Goal: Information Seeking & Learning: Understand process/instructions

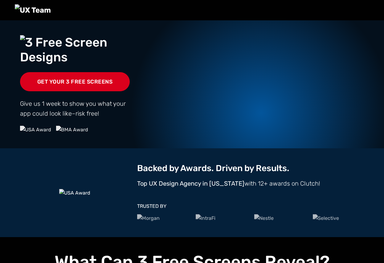
drag, startPoint x: 2, startPoint y: 159, endPoint x: -83, endPoint y: 150, distance: 85.3
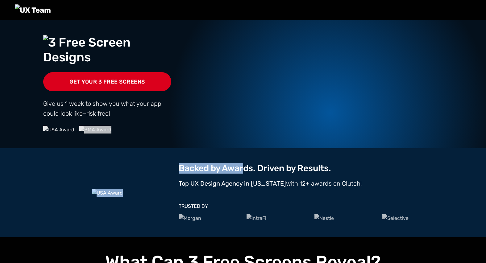
drag, startPoint x: 246, startPoint y: 262, endPoint x: 255, endPoint y: 208, distance: 55.6
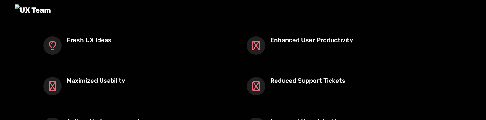
scroll to position [303, 0]
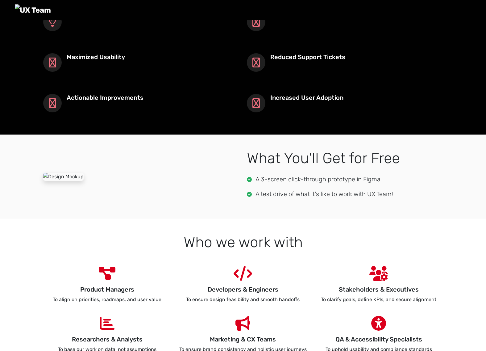
scroll to position [284, 0]
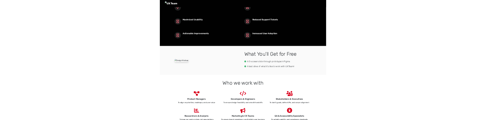
scroll to position [284, 0]
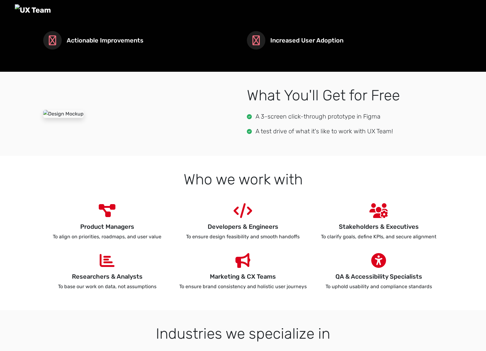
scroll to position [316, 0]
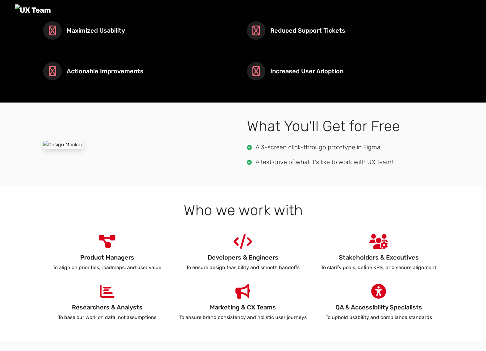
scroll to position [316, 0]
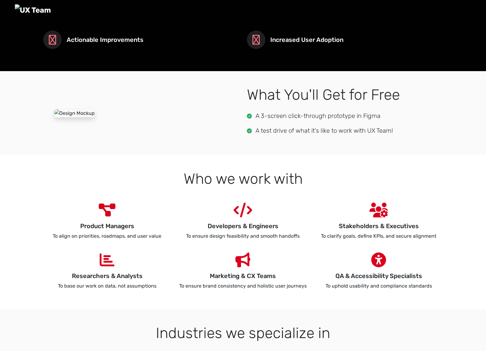
scroll to position [259, 0]
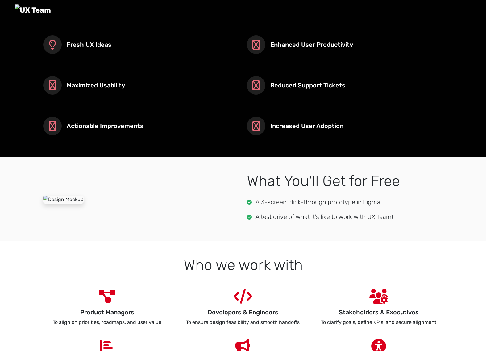
scroll to position [261, 0]
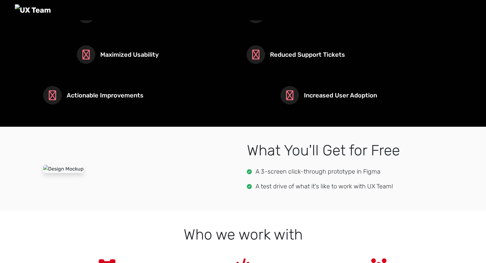
scroll to position [360, 0]
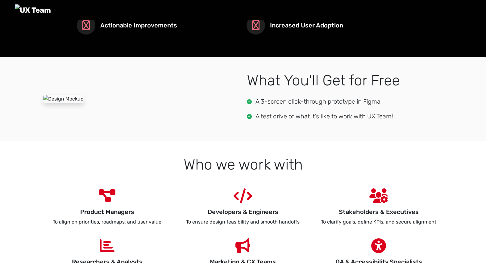
scroll to position [360, 0]
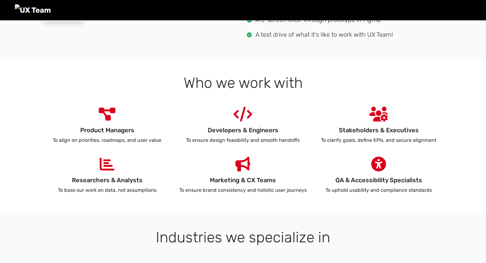
scroll to position [452, 0]
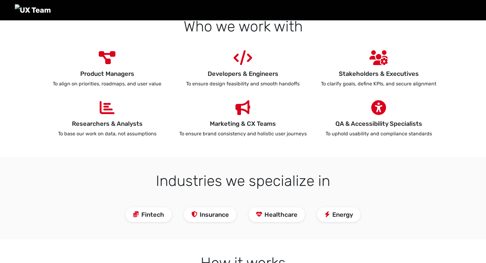
scroll to position [499, 0]
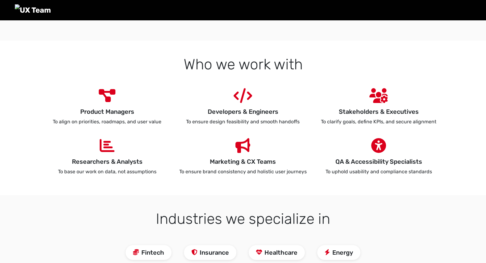
scroll to position [461, 0]
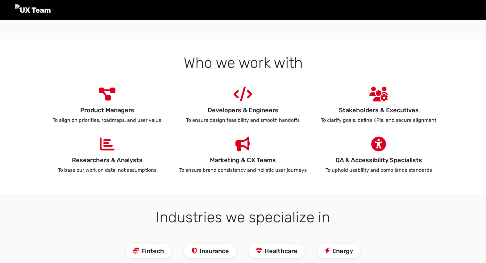
scroll to position [461, 0]
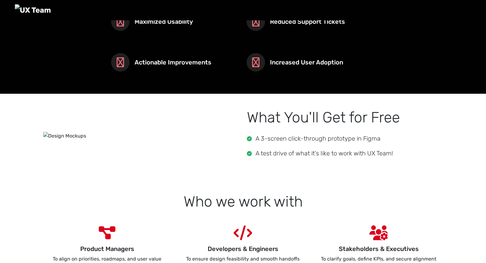
scroll to position [287, 0]
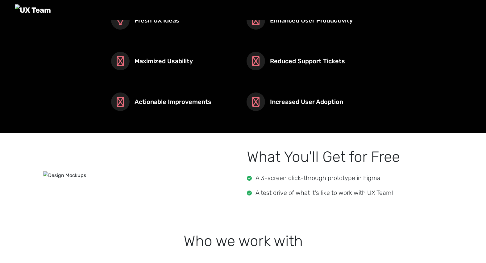
scroll to position [287, 0]
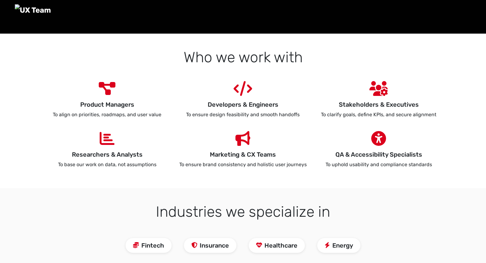
scroll to position [483, 0]
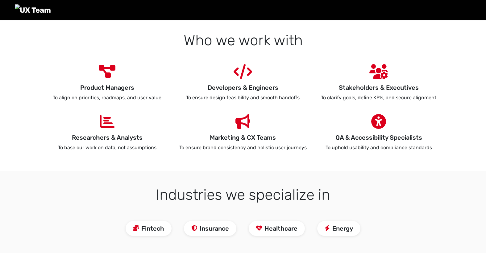
scroll to position [483, 0]
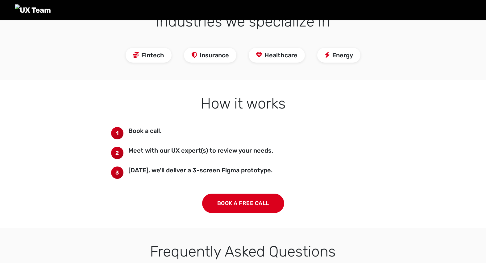
scroll to position [637, 0]
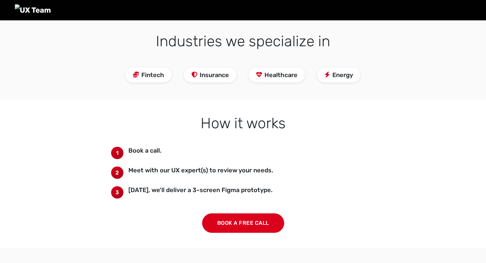
scroll to position [637, 0]
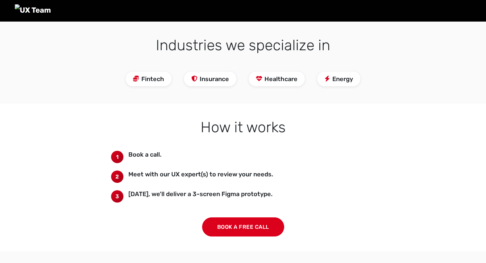
scroll to position [637, 0]
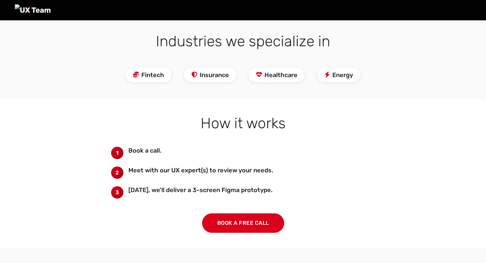
scroll to position [637, 0]
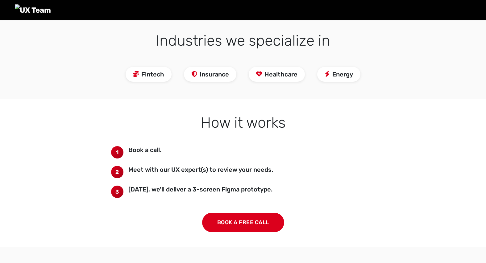
scroll to position [638, 0]
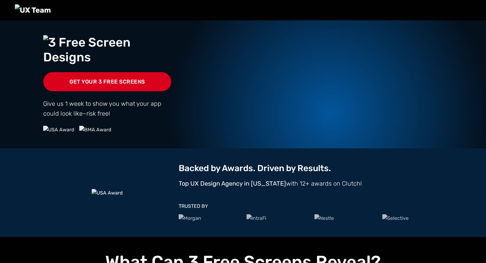
scroll to position [639, 0]
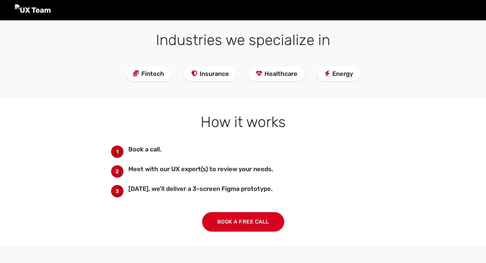
scroll to position [639, 0]
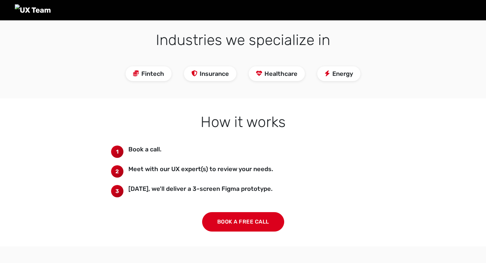
scroll to position [639, 0]
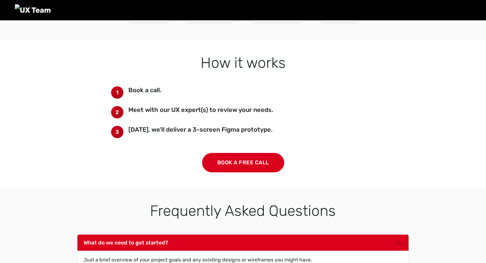
scroll to position [719, 0]
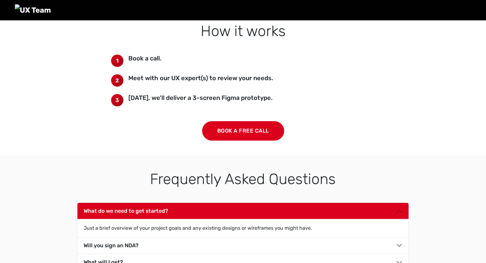
scroll to position [719, 0]
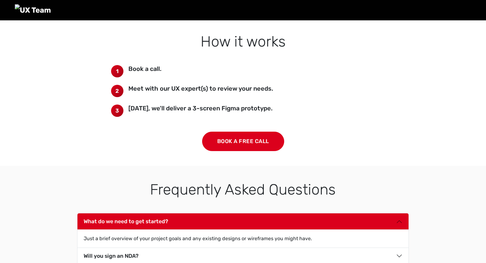
scroll to position [719, 0]
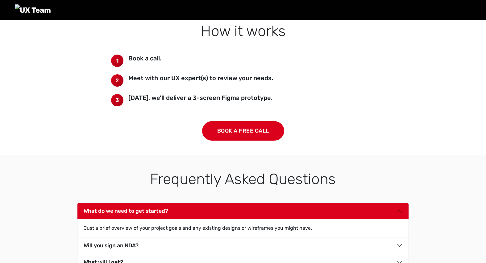
scroll to position [719, 0]
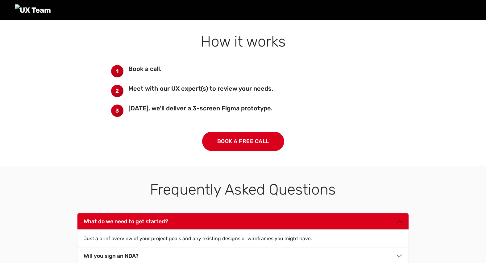
scroll to position [719, 0]
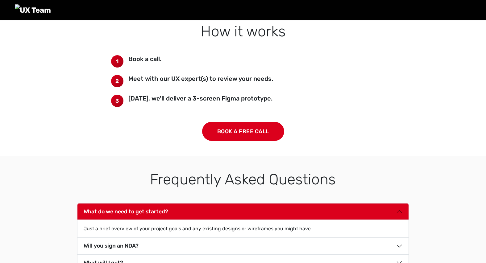
scroll to position [730, 0]
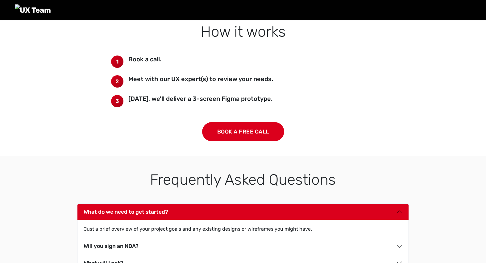
scroll to position [730, 0]
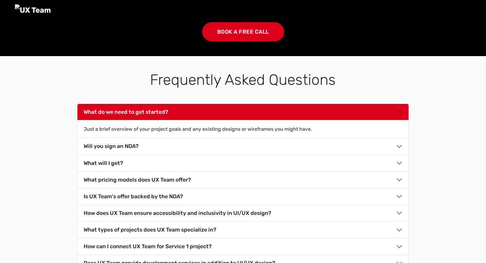
scroll to position [830, 0]
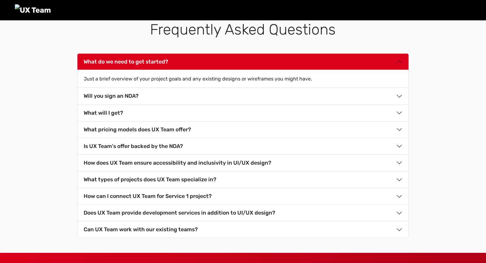
scroll to position [868, 0]
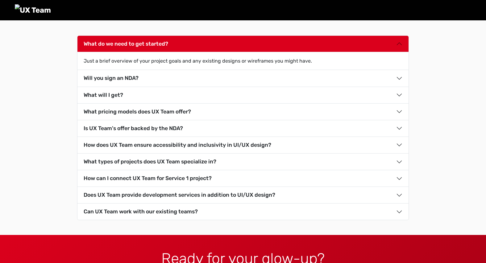
scroll to position [877, 0]
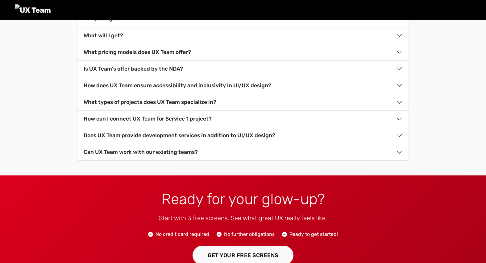
scroll to position [898, 0]
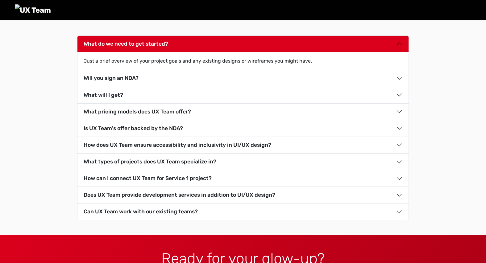
scroll to position [897, 0]
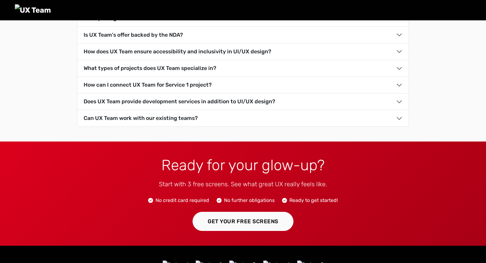
scroll to position [999, 0]
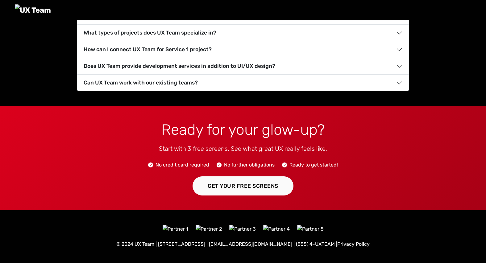
scroll to position [1084, 0]
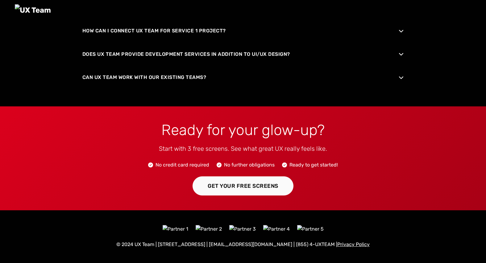
scroll to position [1084, 0]
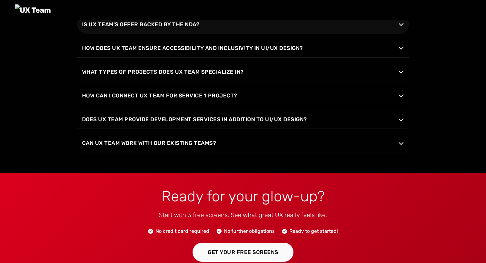
click at [148, 29] on span "Is UX Team's offer backed by the NDA?" at bounding box center [140, 24] width 117 height 9
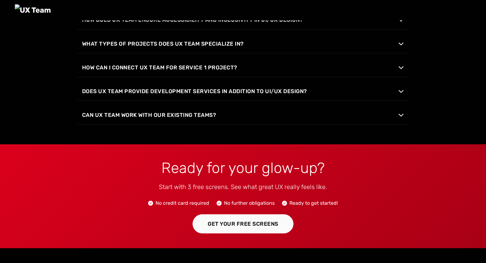
scroll to position [1139, 0]
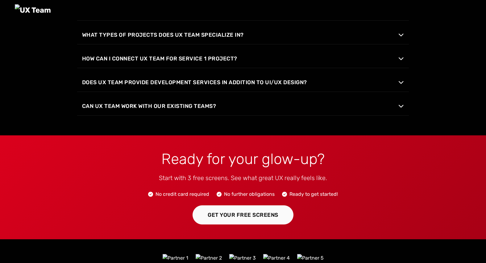
click at [183, 15] on span "How does UX Team ensure accessibility and inclusivity in UI/UX design?" at bounding box center [192, 10] width 221 height 9
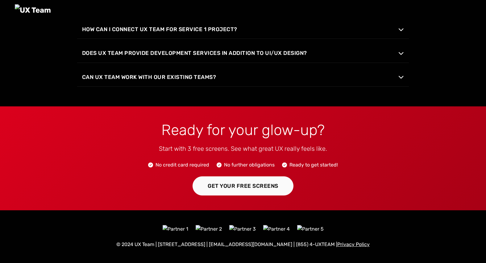
scroll to position [1198, 0]
click at [189, 10] on span "What types of projects does UX Team specialize in?" at bounding box center [163, 5] width 162 height 9
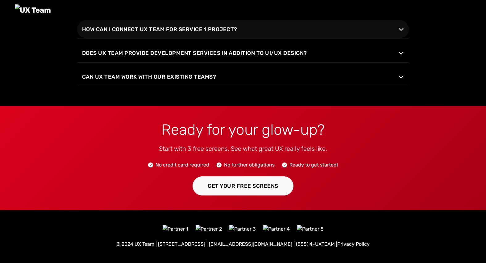
click at [199, 34] on span "How can I connect UX Team for Service 1 project?" at bounding box center [159, 29] width 155 height 9
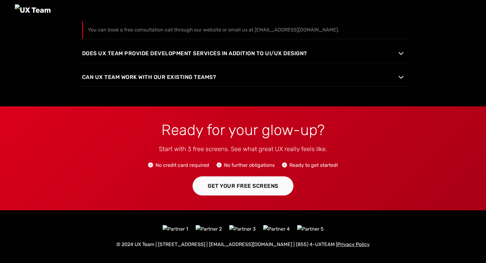
scroll to position [1291, 0]
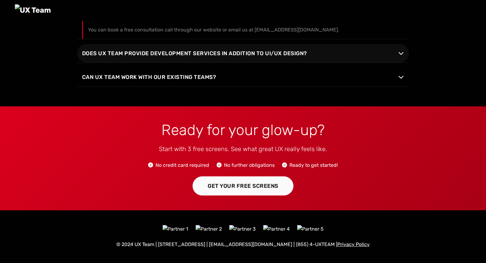
click at [204, 58] on span "Does UX Team provide development services in addition to UI/UX design?" at bounding box center [194, 53] width 225 height 9
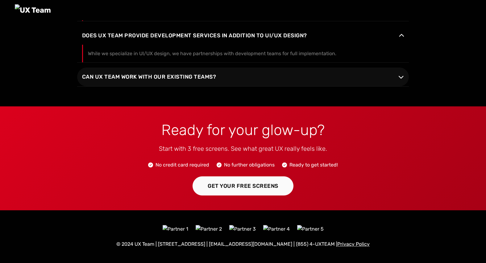
click at [178, 86] on button "Can UX Team work with our existing teams?" at bounding box center [243, 77] width 332 height 18
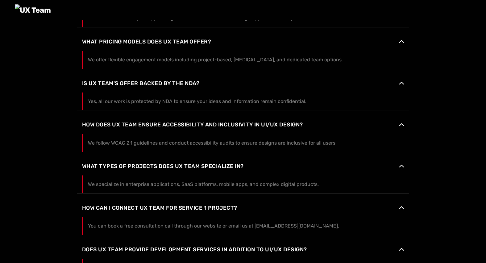
scroll to position [1022, 0]
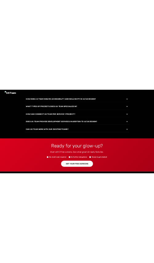
scroll to position [1022, 0]
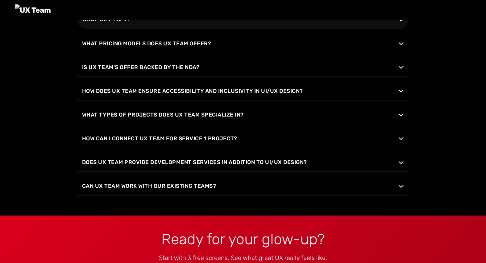
click at [400, 23] on icon "button" at bounding box center [401, 20] width 6 height 6
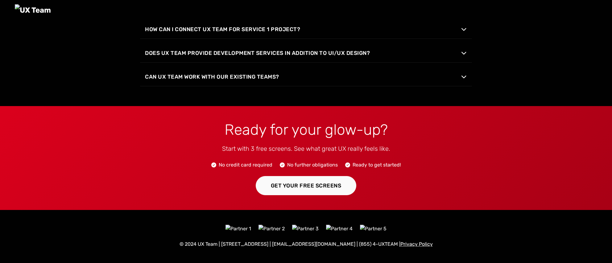
scroll to position [1332, 0]
